Goal: Task Accomplishment & Management: Use online tool/utility

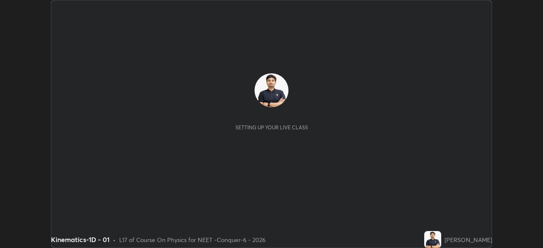
scroll to position [248, 543]
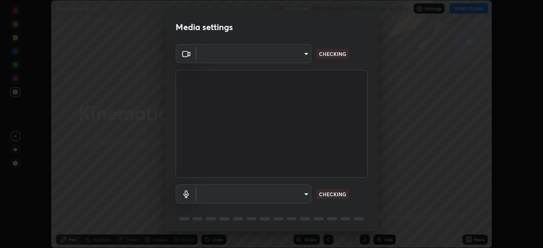
type input "ad23c5e1eec40c929e15baf649206283bee037f2ec2e6fc856d192bb2adaae55"
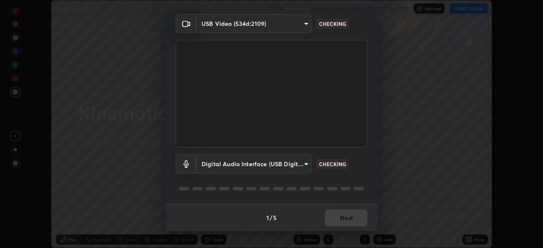
click at [289, 165] on body "Erase all Kinematics-1D - 01 Recording WAS SCHEDULED TO START AT 4:30 PM Settin…" at bounding box center [271, 124] width 543 height 248
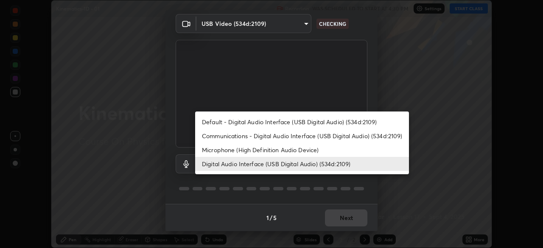
click at [276, 123] on li "Default - Digital Audio Interface (USB Digital Audio) (534d:2109)" at bounding box center [302, 122] width 214 height 14
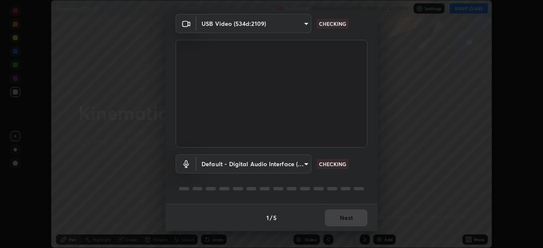
click at [277, 163] on body "Erase all Kinematics-1D - 01 Recording WAS SCHEDULED TO START AT 4:30 PM Settin…" at bounding box center [271, 124] width 543 height 248
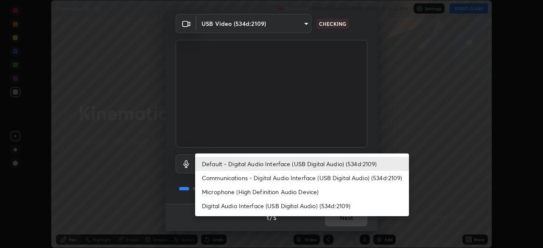
click at [291, 206] on li "Digital Audio Interface (USB Digital Audio) (534d:2109)" at bounding box center [302, 206] width 214 height 14
type input "bacd120e2728bcaa93de399d5b14713bfd4da43ca453c7f8d7901db11a0ced92"
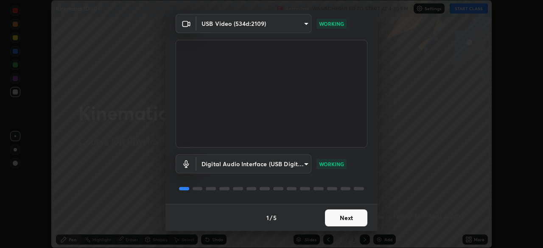
click at [341, 219] on button "Next" at bounding box center [346, 218] width 42 height 17
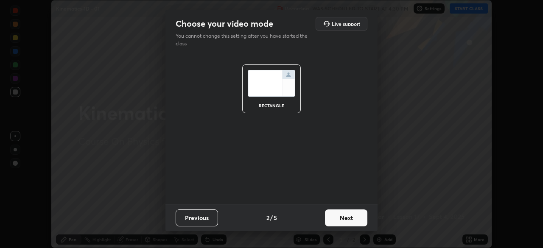
click at [347, 216] on button "Next" at bounding box center [346, 218] width 42 height 17
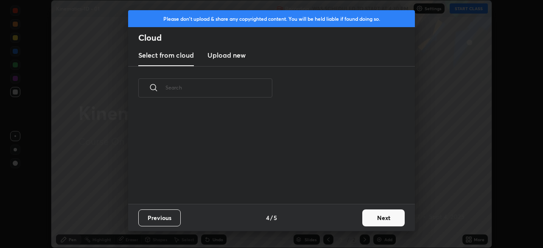
click at [363, 219] on button "Next" at bounding box center [383, 218] width 42 height 17
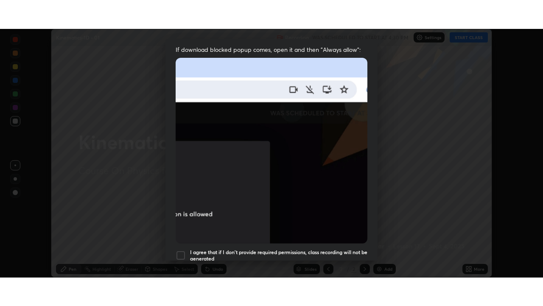
scroll to position [203, 0]
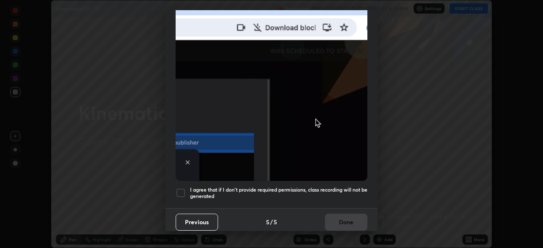
click at [185, 188] on div at bounding box center [181, 193] width 10 height 10
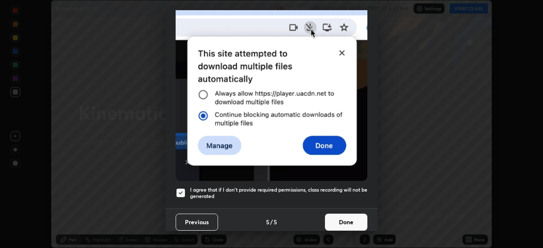
click at [342, 215] on button "Done" at bounding box center [346, 222] width 42 height 17
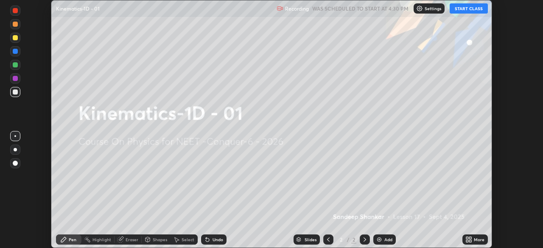
click at [471, 238] on icon at bounding box center [470, 238] width 2 height 2
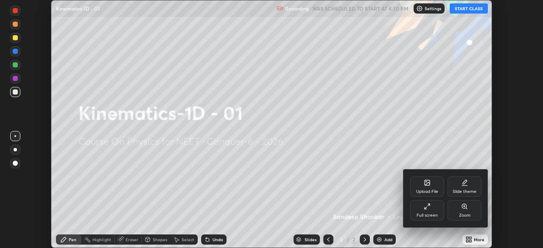
click at [432, 212] on div "Full screen" at bounding box center [427, 210] width 34 height 20
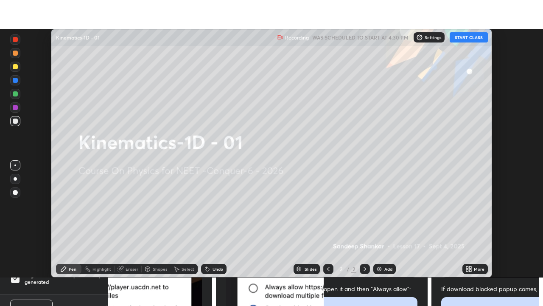
scroll to position [306, 543]
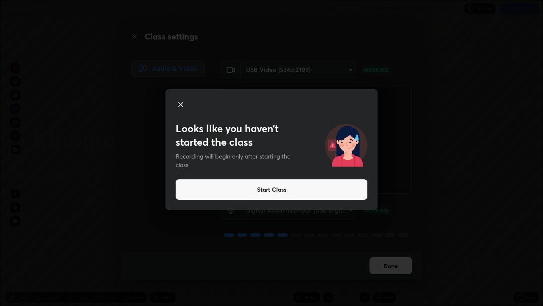
click at [179, 105] on icon at bounding box center [181, 104] width 4 height 4
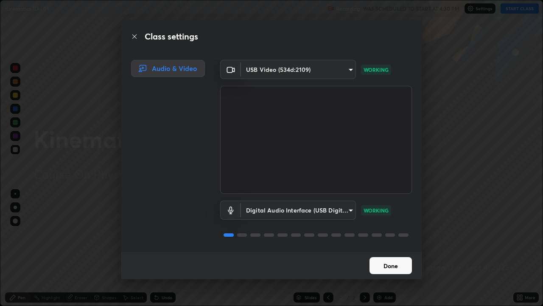
click at [396, 248] on button "Done" at bounding box center [391, 265] width 42 height 17
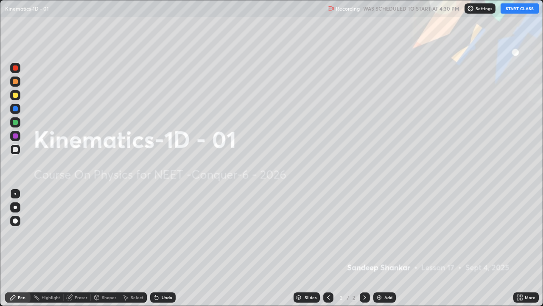
click at [520, 12] on button "START CLASS" at bounding box center [520, 8] width 38 height 10
click at [106, 248] on div "Shapes" at bounding box center [109, 297] width 14 height 4
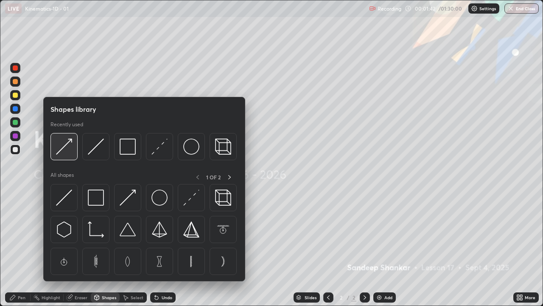
click at [67, 146] on img at bounding box center [64, 146] width 16 height 16
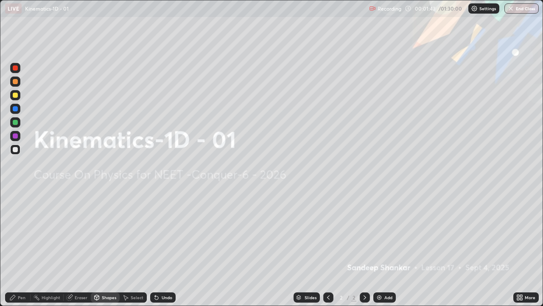
click at [16, 94] on div at bounding box center [15, 95] width 5 height 5
click at [106, 248] on div "Shapes" at bounding box center [109, 297] width 14 height 4
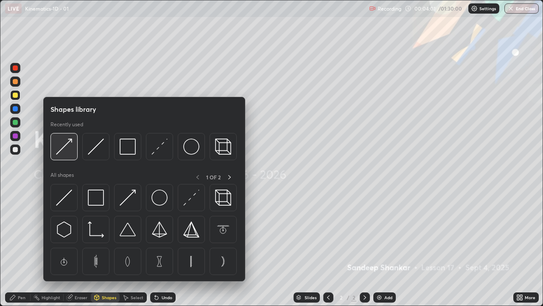
click at [72, 146] on img at bounding box center [64, 146] width 16 height 16
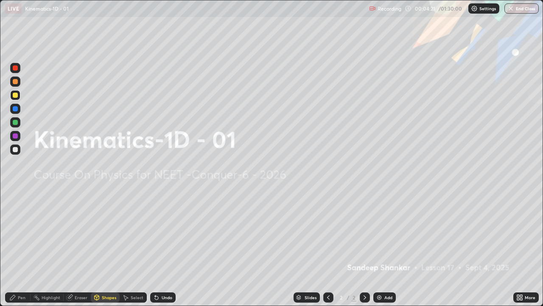
click at [21, 248] on div "Pen" at bounding box center [22, 297] width 8 height 4
click at [107, 248] on div "Shapes" at bounding box center [109, 297] width 14 height 4
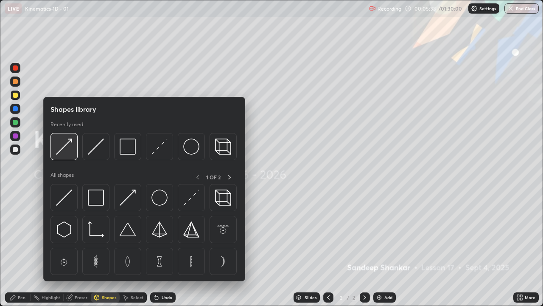
click at [73, 143] on div at bounding box center [63, 146] width 27 height 27
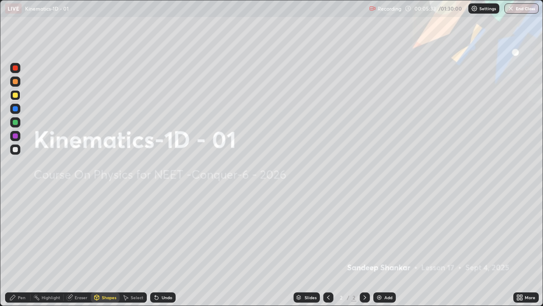
click at [18, 95] on div at bounding box center [15, 95] width 10 height 10
click at [19, 248] on div "Pen" at bounding box center [17, 297] width 25 height 10
click at [386, 248] on div "Add" at bounding box center [388, 297] width 8 height 4
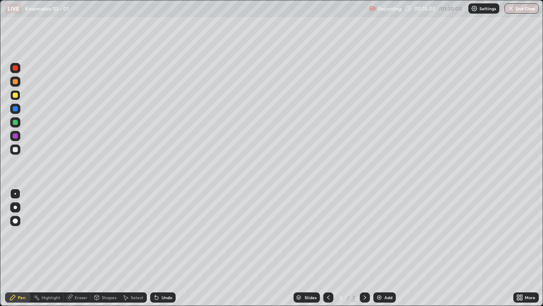
click at [19, 151] on div at bounding box center [15, 149] width 10 height 10
click at [16, 95] on div at bounding box center [15, 95] width 5 height 5
click at [16, 151] on div at bounding box center [15, 149] width 5 height 5
click at [80, 248] on div "Eraser" at bounding box center [81, 297] width 13 height 4
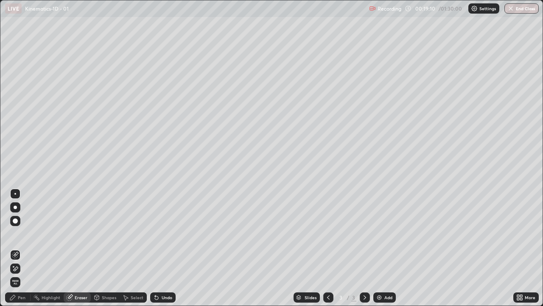
click at [25, 248] on div "Pen" at bounding box center [22, 297] width 8 height 4
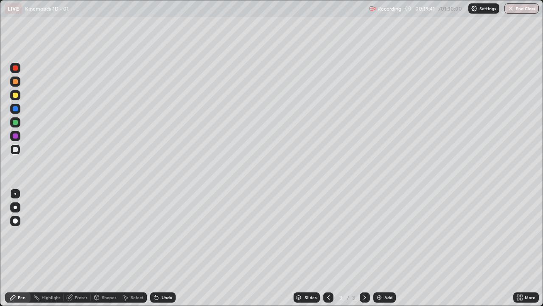
click at [19, 95] on div at bounding box center [15, 95] width 10 height 10
click at [17, 149] on div at bounding box center [15, 149] width 5 height 5
click at [18, 105] on div at bounding box center [15, 109] width 10 height 10
click at [19, 150] on div at bounding box center [15, 149] width 10 height 10
click at [385, 248] on div "Add" at bounding box center [384, 297] width 22 height 10
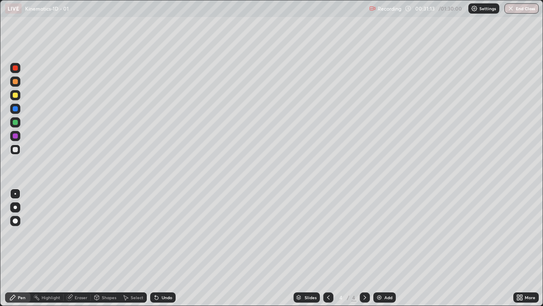
click at [13, 93] on div at bounding box center [15, 95] width 5 height 5
click at [16, 148] on div at bounding box center [15, 149] width 5 height 5
click at [13, 95] on div at bounding box center [15, 95] width 5 height 5
click at [16, 107] on div at bounding box center [15, 108] width 5 height 5
click at [387, 248] on div "Add" at bounding box center [384, 297] width 22 height 10
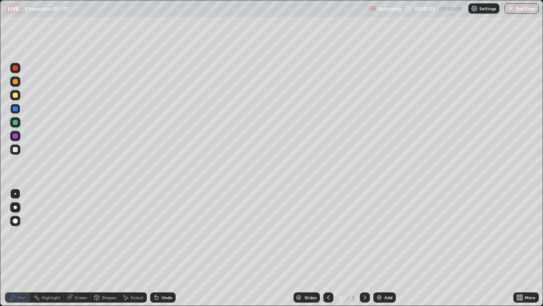
click at [16, 95] on div at bounding box center [15, 95] width 5 height 5
click at [16, 149] on div at bounding box center [15, 149] width 5 height 5
click at [107, 248] on div "Shapes" at bounding box center [109, 297] width 14 height 4
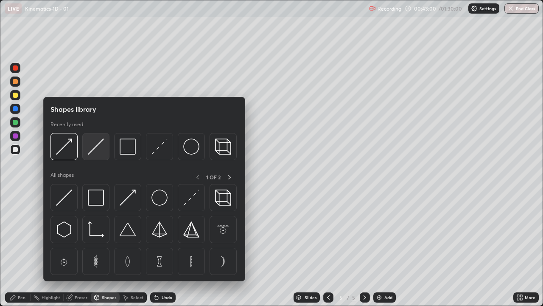
click at [95, 146] on img at bounding box center [96, 146] width 16 height 16
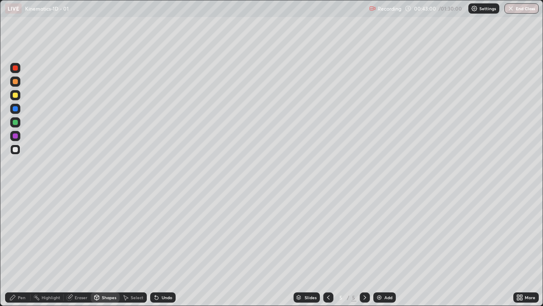
click at [20, 95] on div at bounding box center [15, 95] width 10 height 10
click at [17, 248] on div "Pen" at bounding box center [17, 297] width 25 height 10
click at [16, 149] on div at bounding box center [15, 149] width 5 height 5
click at [17, 97] on div at bounding box center [15, 95] width 5 height 5
click at [328, 248] on icon at bounding box center [328, 297] width 7 height 7
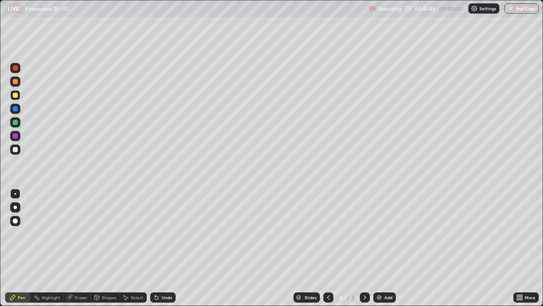
click at [327, 248] on icon at bounding box center [328, 297] width 7 height 7
click at [364, 248] on icon at bounding box center [365, 297] width 7 height 7
click at [364, 248] on icon at bounding box center [365, 297] width 3 height 4
click at [82, 248] on div "Eraser" at bounding box center [81, 297] width 13 height 4
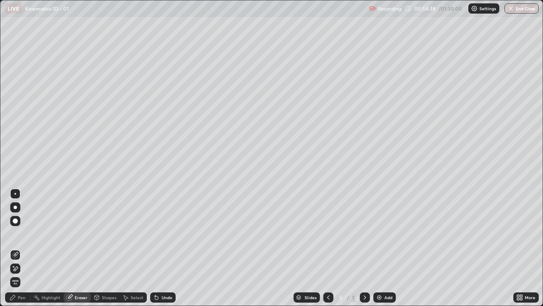
click at [25, 248] on div "Pen" at bounding box center [22, 297] width 8 height 4
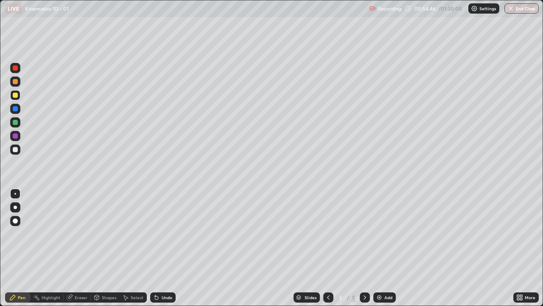
click at [15, 149] on div at bounding box center [15, 149] width 5 height 5
click at [83, 248] on div "Eraser" at bounding box center [81, 297] width 13 height 4
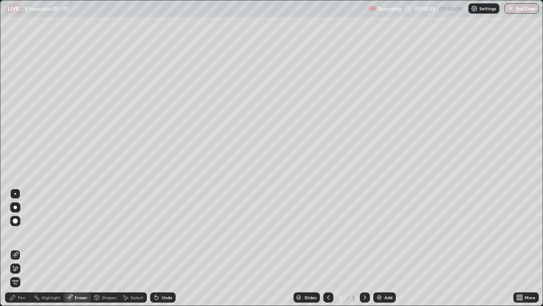
click at [19, 248] on div "Pen" at bounding box center [22, 297] width 8 height 4
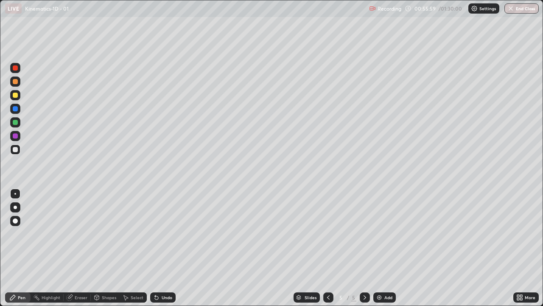
click at [79, 248] on div "Eraser" at bounding box center [81, 297] width 13 height 4
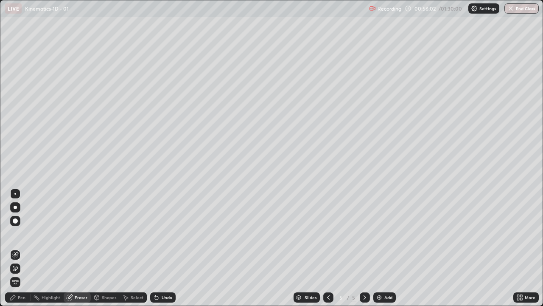
click at [23, 248] on div "Pen" at bounding box center [22, 297] width 8 height 4
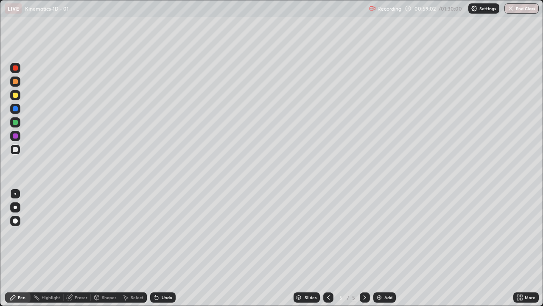
click at [385, 248] on div "Add" at bounding box center [388, 297] width 8 height 4
click at [14, 94] on div at bounding box center [15, 95] width 5 height 5
click at [14, 136] on div at bounding box center [15, 135] width 5 height 5
click at [16, 149] on div at bounding box center [15, 149] width 5 height 5
click at [13, 136] on div at bounding box center [15, 135] width 5 height 5
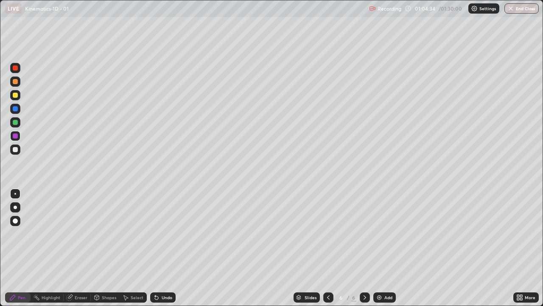
click at [78, 248] on div "Eraser" at bounding box center [81, 297] width 13 height 4
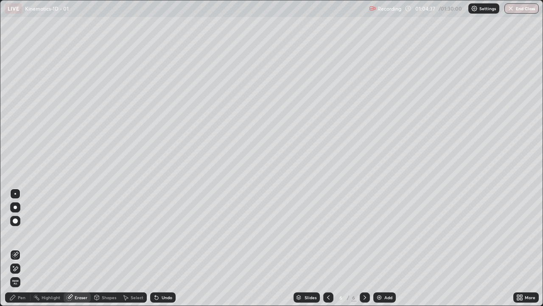
click at [20, 248] on div "Pen" at bounding box center [17, 297] width 25 height 10
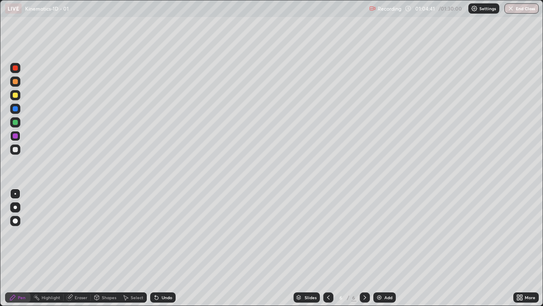
click at [16, 96] on div at bounding box center [15, 95] width 5 height 5
click at [78, 248] on div "Eraser" at bounding box center [81, 297] width 13 height 4
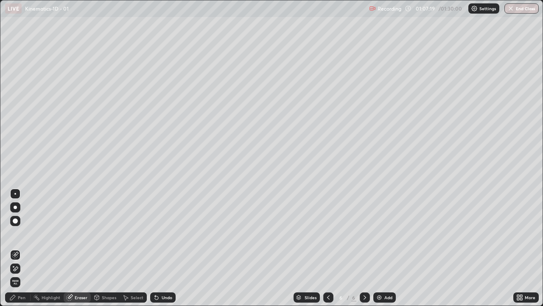
click at [24, 248] on div "Pen" at bounding box center [22, 297] width 8 height 4
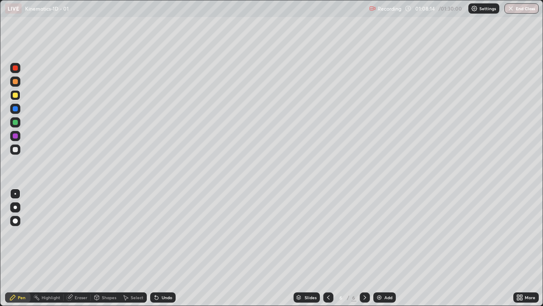
click at [17, 149] on div at bounding box center [15, 149] width 5 height 5
click at [16, 93] on div at bounding box center [15, 95] width 5 height 5
click at [384, 248] on div "Add" at bounding box center [388, 297] width 8 height 4
click at [14, 151] on div at bounding box center [15, 149] width 5 height 5
click at [17, 107] on div at bounding box center [15, 108] width 5 height 5
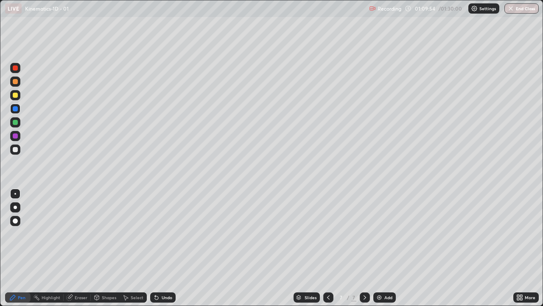
click at [20, 149] on div at bounding box center [15, 149] width 10 height 10
click at [16, 107] on div at bounding box center [15, 108] width 5 height 5
click at [13, 148] on div at bounding box center [15, 149] width 5 height 5
click at [83, 248] on div "Eraser" at bounding box center [81, 297] width 13 height 4
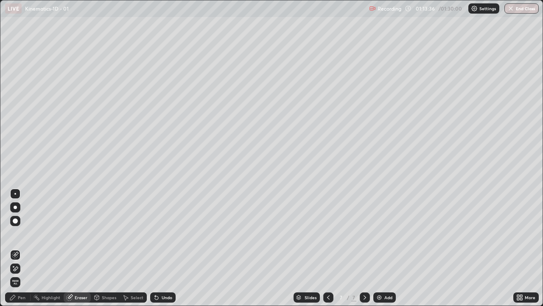
click at [21, 248] on div "Pen" at bounding box center [22, 297] width 8 height 4
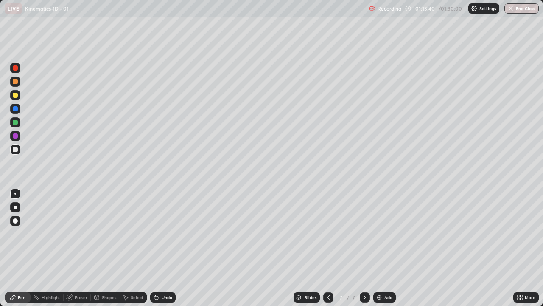
click at [81, 248] on div "Eraser" at bounding box center [81, 297] width 13 height 4
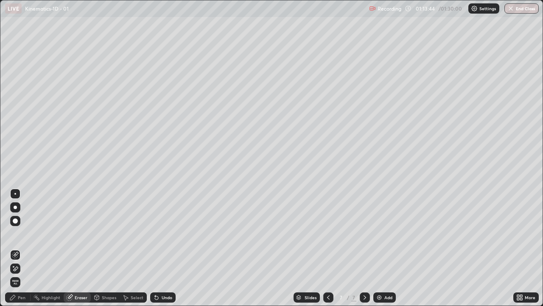
click at [25, 248] on div "Pen" at bounding box center [22, 297] width 8 height 4
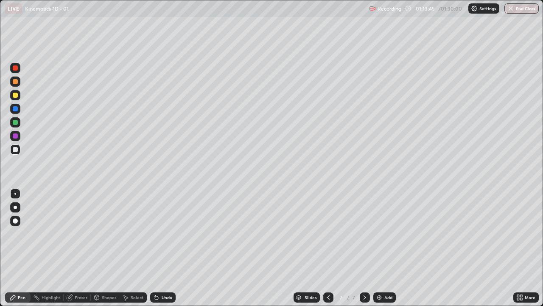
click at [18, 91] on div at bounding box center [15, 95] width 10 height 10
click at [75, 248] on div "Eraser" at bounding box center [81, 297] width 13 height 4
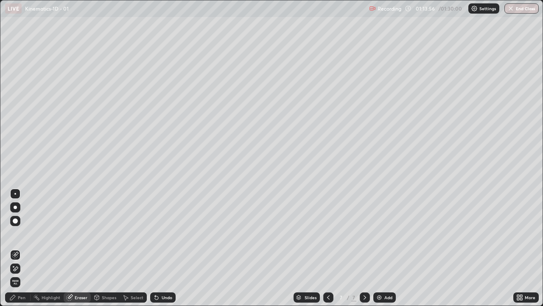
click at [22, 248] on div "Pen" at bounding box center [22, 297] width 8 height 4
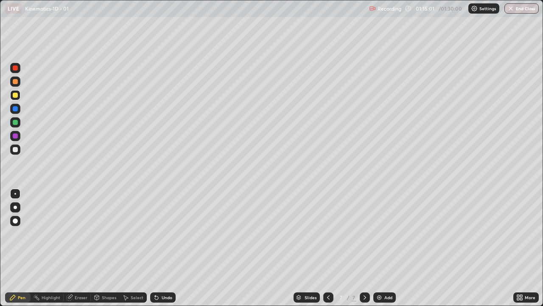
click at [81, 248] on div "Eraser" at bounding box center [77, 297] width 27 height 10
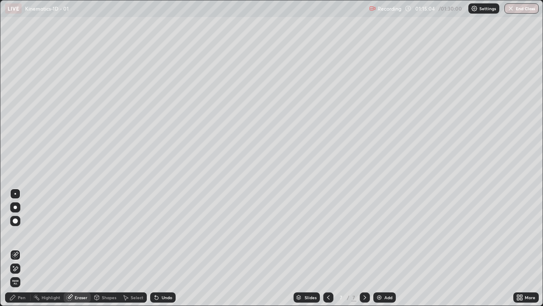
click at [26, 248] on div "Pen" at bounding box center [17, 297] width 25 height 10
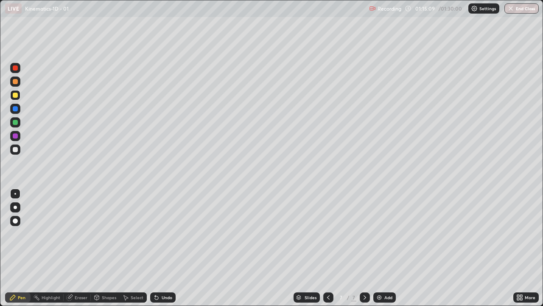
click at [81, 248] on div "Eraser" at bounding box center [81, 297] width 13 height 4
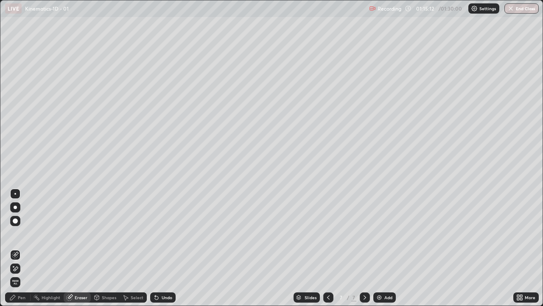
click at [23, 248] on div "Pen" at bounding box center [22, 297] width 8 height 4
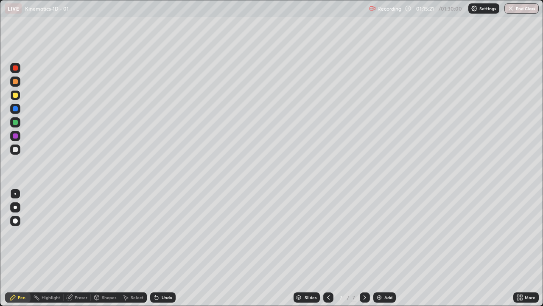
click at [20, 105] on div at bounding box center [15, 109] width 10 height 10
click at [384, 248] on div "Add" at bounding box center [384, 297] width 22 height 10
click at [18, 149] on div at bounding box center [15, 149] width 10 height 10
click at [14, 94] on div at bounding box center [15, 95] width 5 height 5
click at [14, 149] on div at bounding box center [15, 149] width 5 height 5
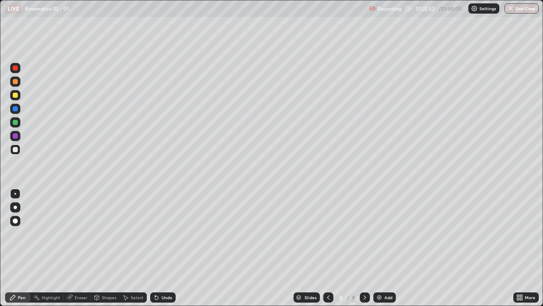
click at [519, 11] on button "End Class" at bounding box center [522, 8] width 34 height 10
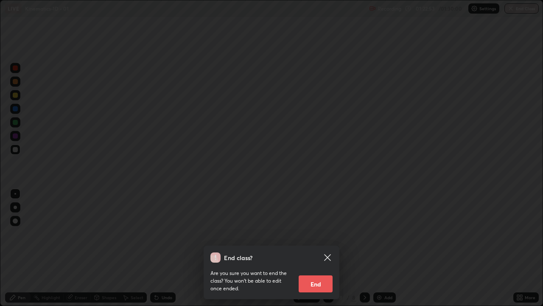
click at [315, 248] on button "End" at bounding box center [316, 283] width 34 height 17
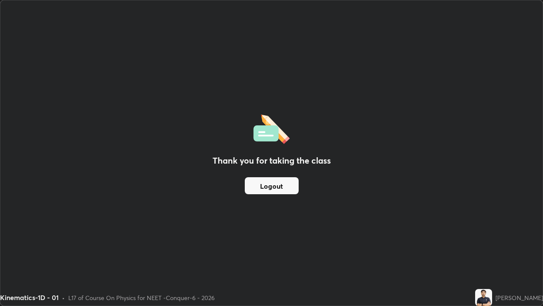
click at [266, 186] on button "Logout" at bounding box center [272, 185] width 54 height 17
